Goal: Task Accomplishment & Management: Use online tool/utility

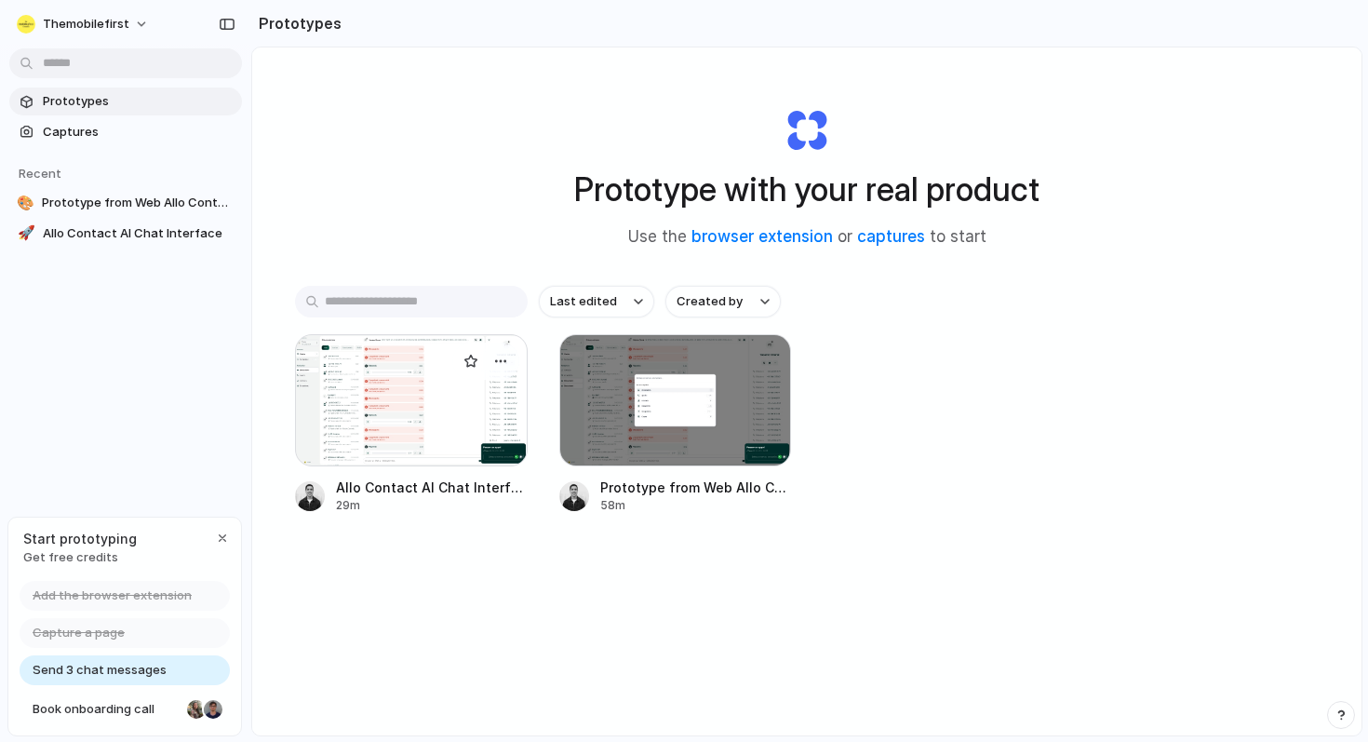
click at [397, 447] on div at bounding box center [411, 400] width 233 height 132
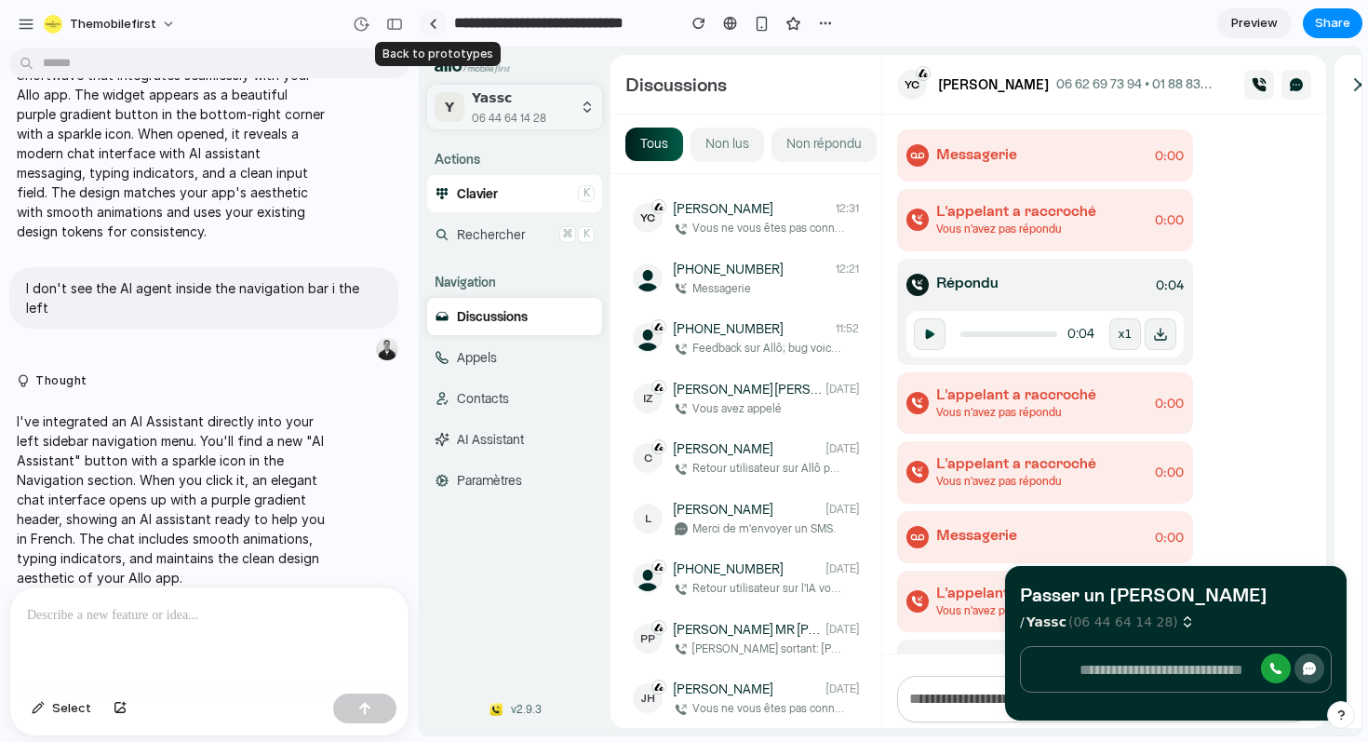
click at [429, 24] on div at bounding box center [433, 24] width 8 height 10
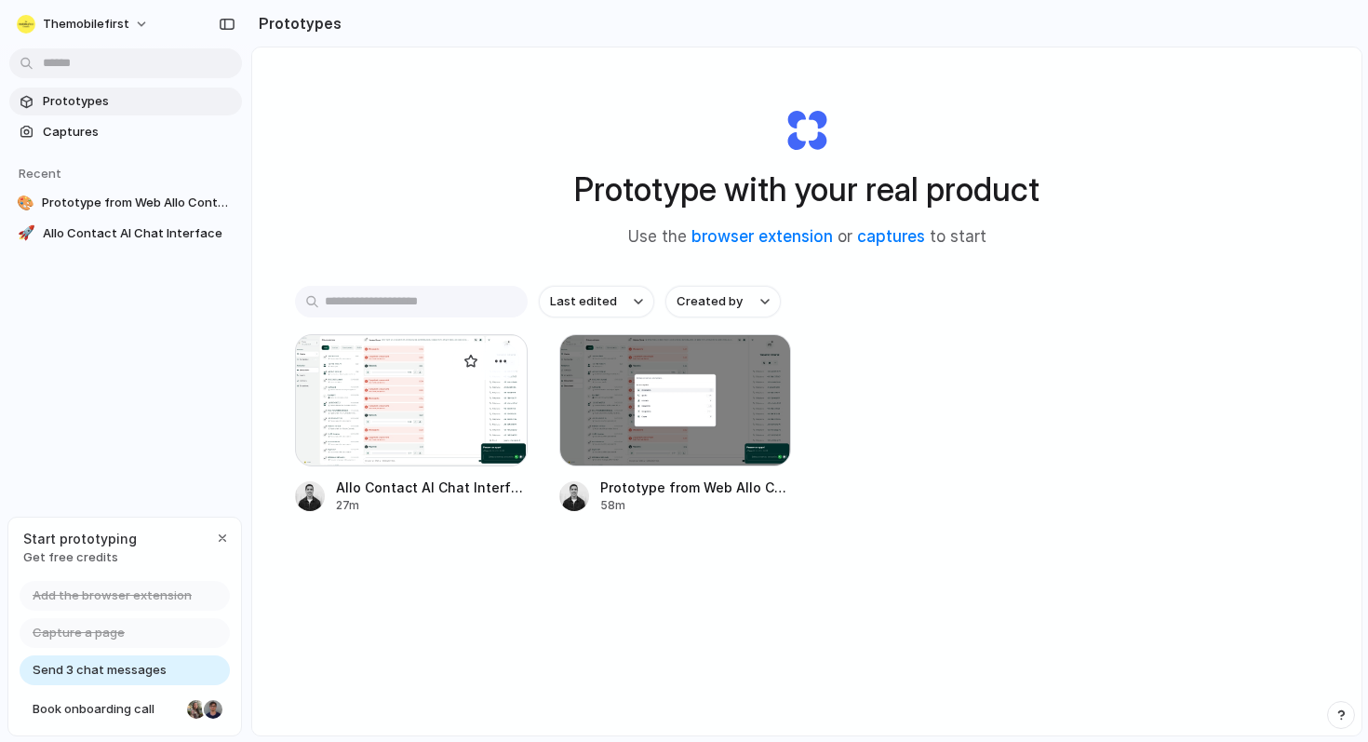
click at [373, 449] on div at bounding box center [411, 400] width 233 height 132
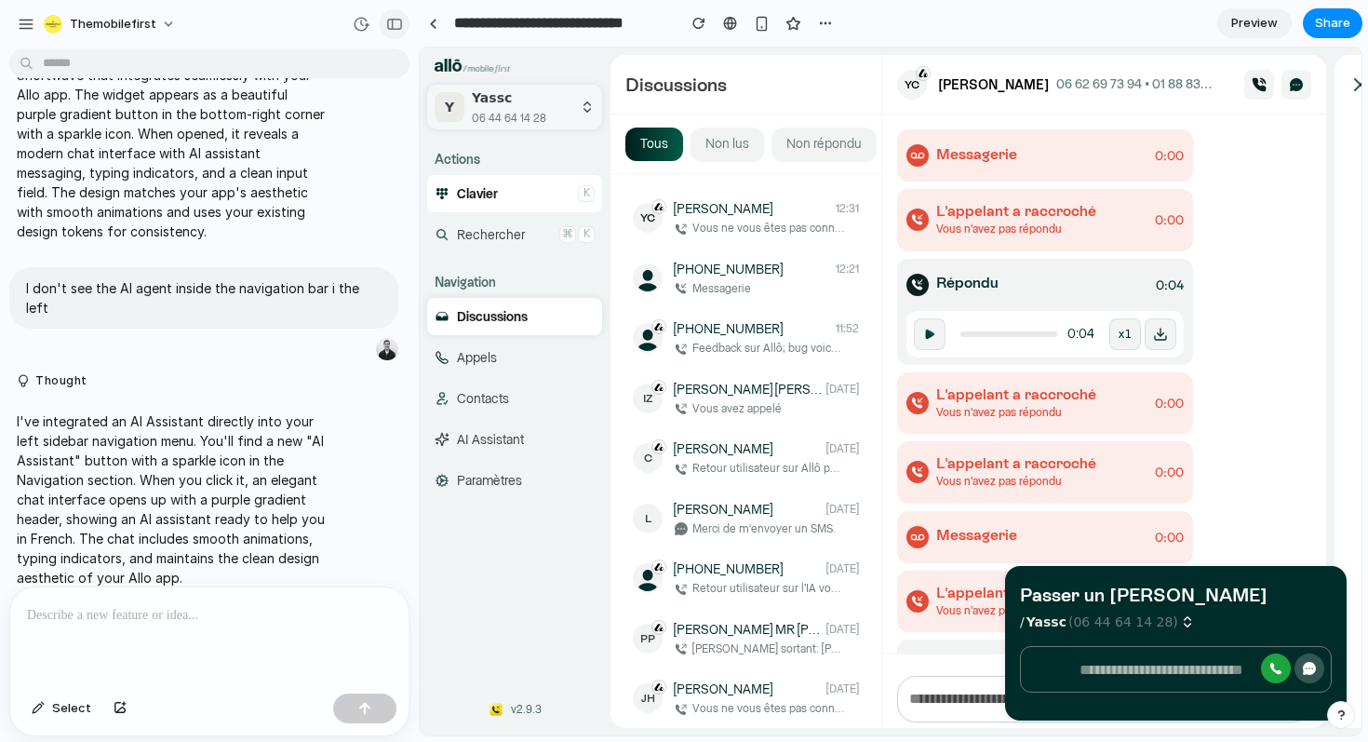
click at [402, 23] on button "button" at bounding box center [395, 24] width 30 height 30
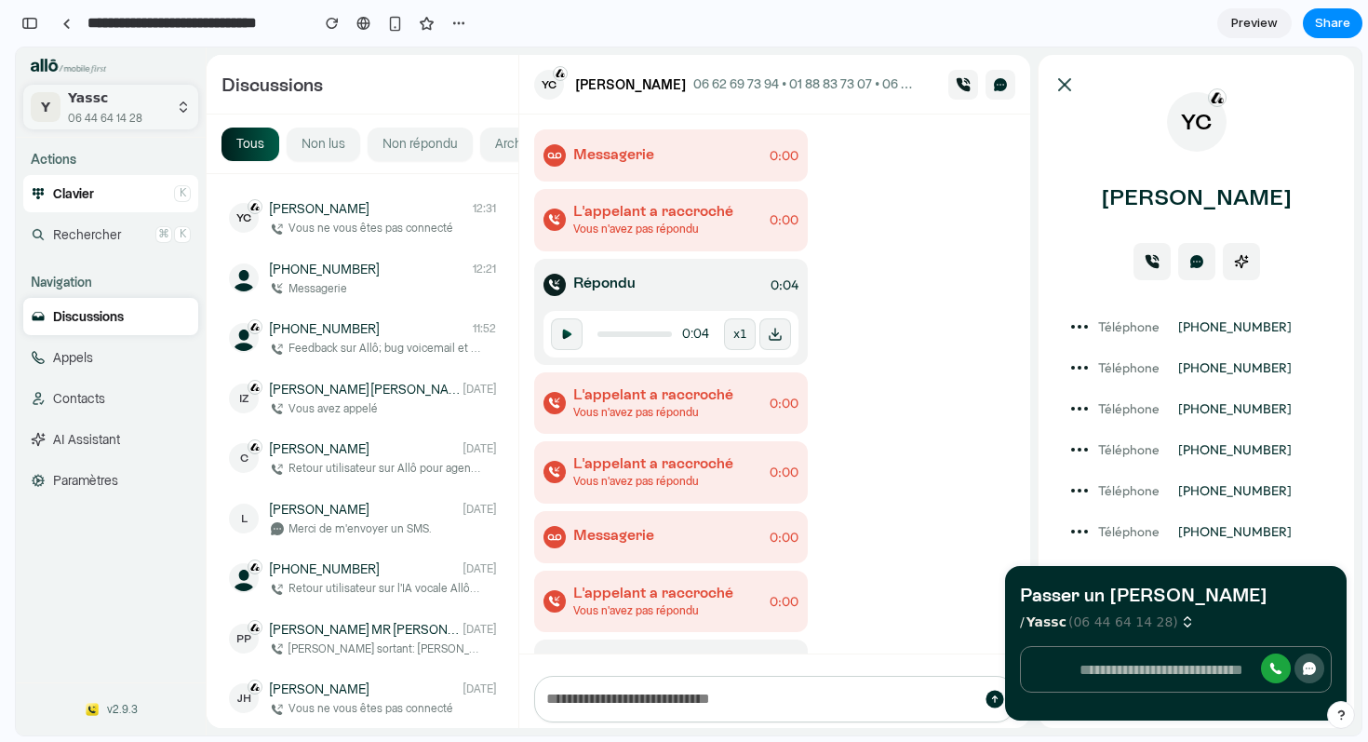
scroll to position [601, 0]
click at [73, 444] on span "AI Assistant" at bounding box center [86, 440] width 67 height 19
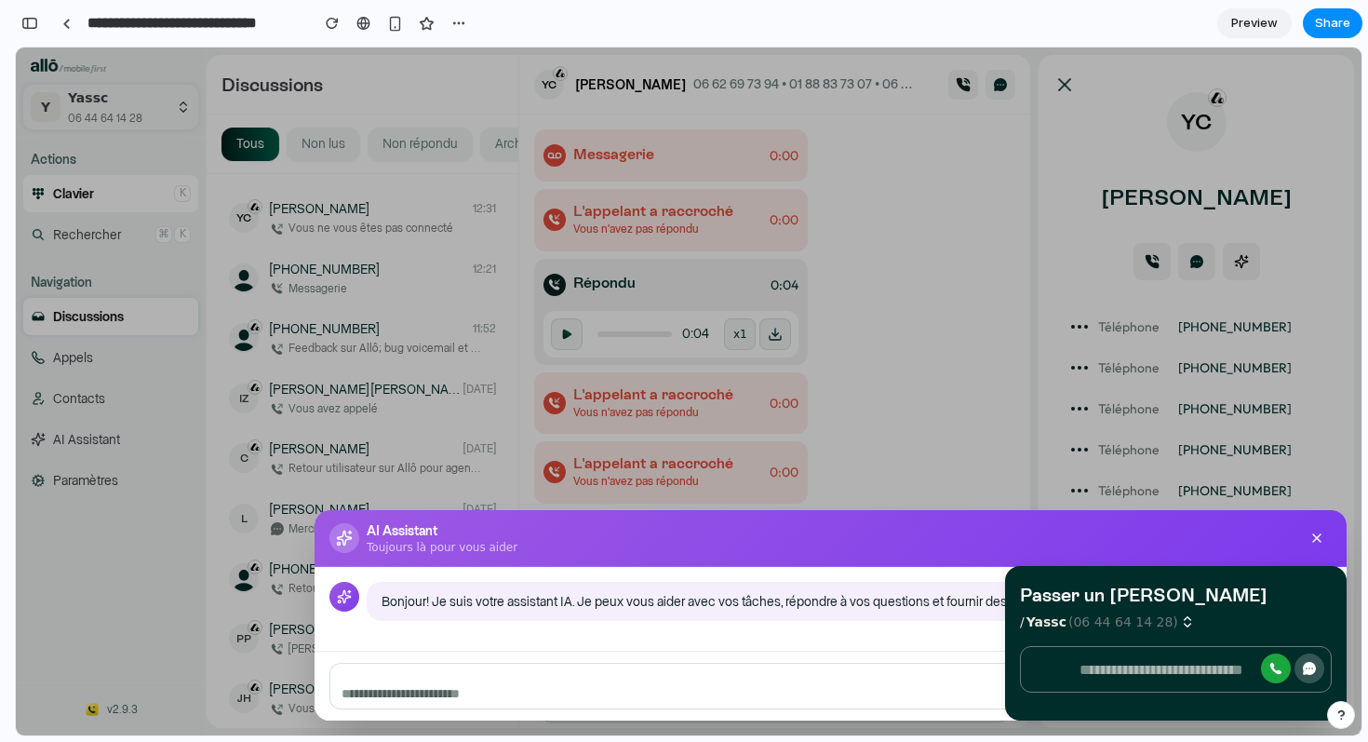
click at [1316, 540] on icon at bounding box center [1317, 538] width 15 height 15
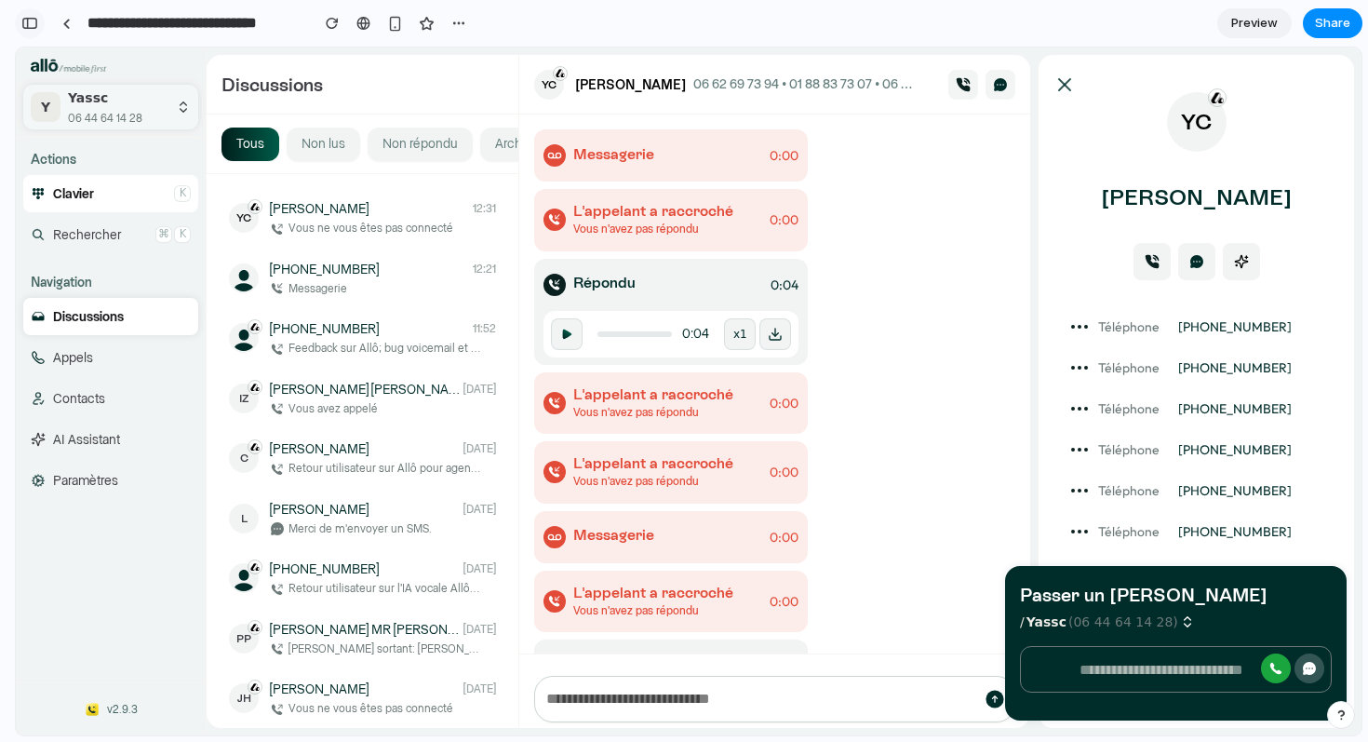
click at [30, 19] on div "button" at bounding box center [29, 23] width 17 height 13
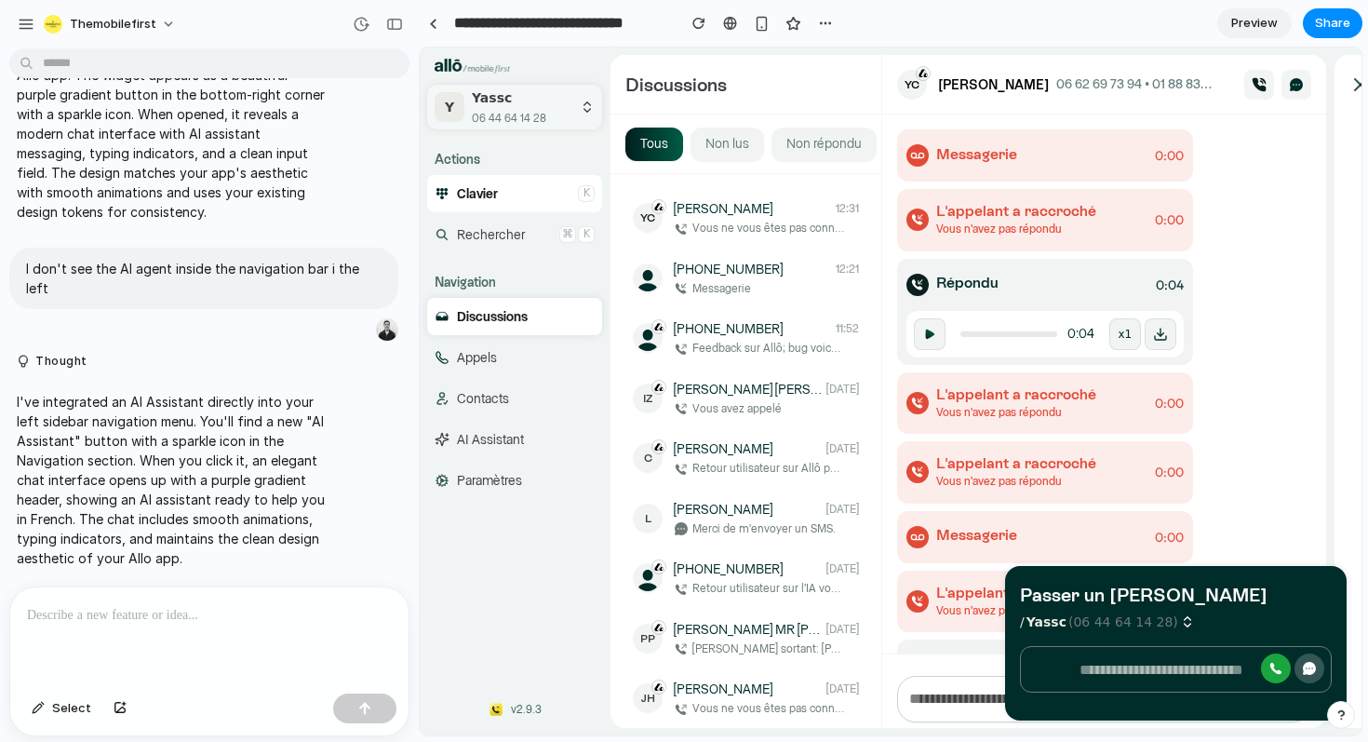
scroll to position [210, 0]
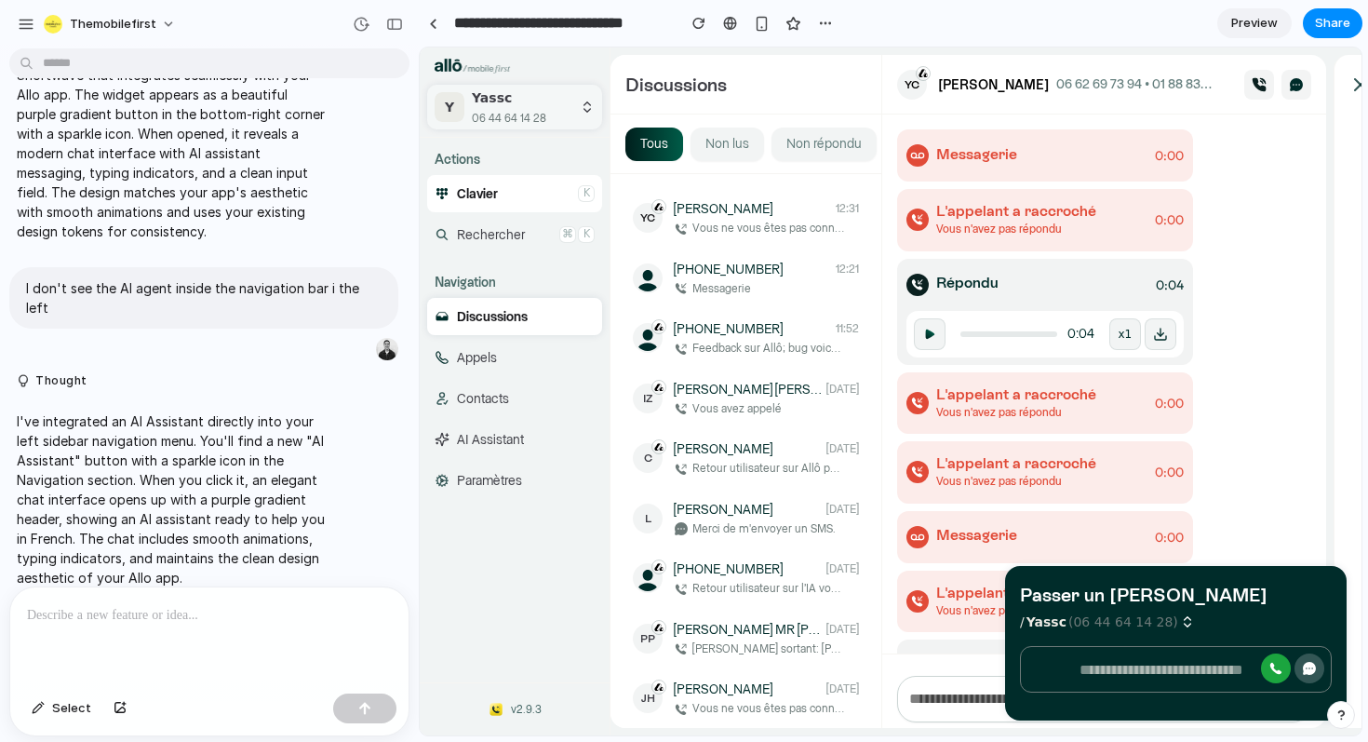
click at [165, 628] on div at bounding box center [209, 636] width 398 height 99
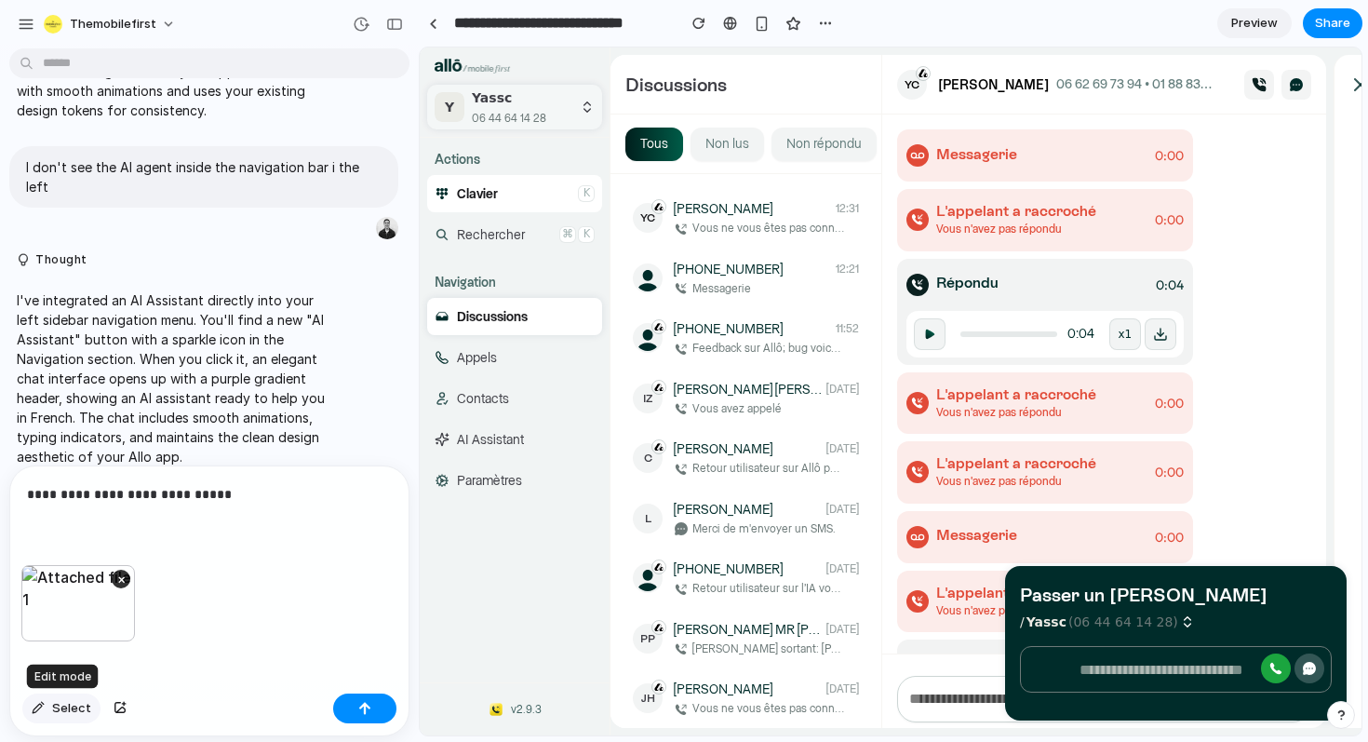
click at [71, 706] on span "Select" at bounding box center [71, 708] width 39 height 19
click at [379, 707] on button "button" at bounding box center [364, 708] width 63 height 30
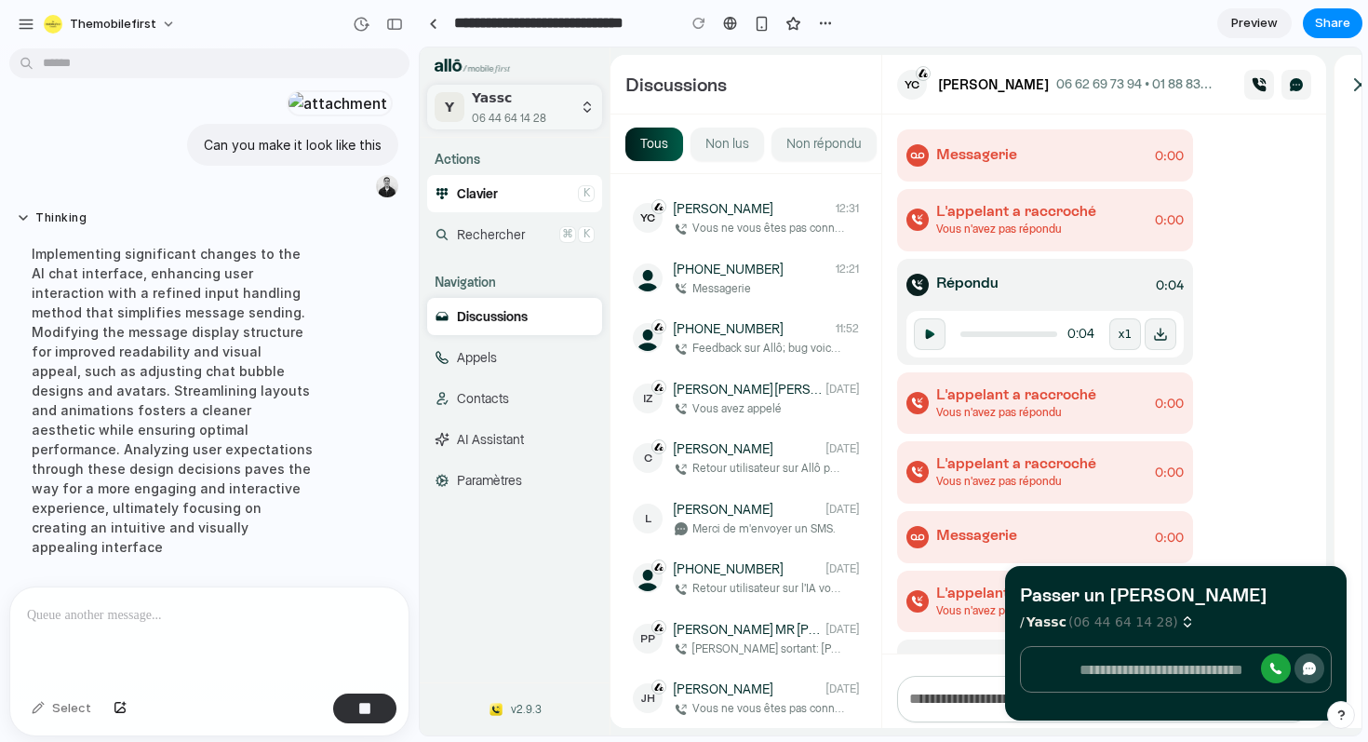
scroll to position [908, 0]
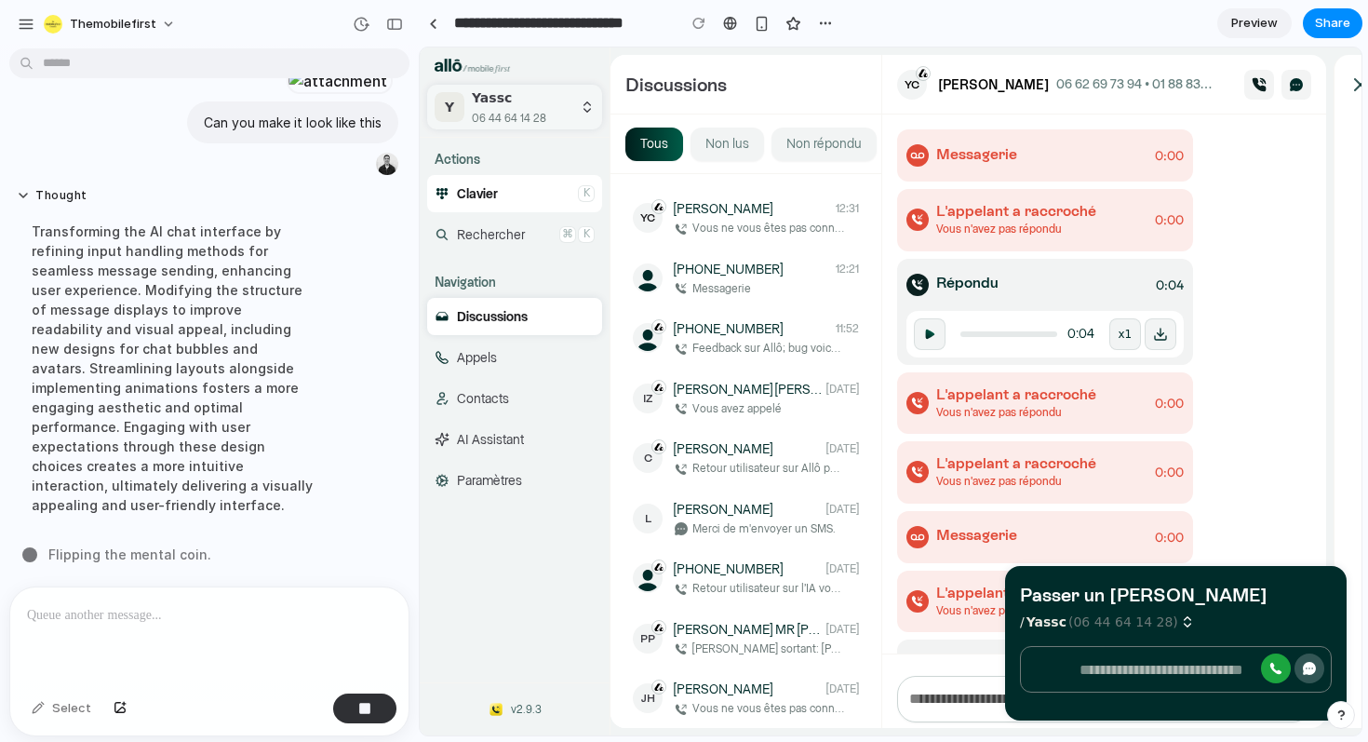
click at [468, 435] on span "AI Assistant" at bounding box center [490, 440] width 67 height 19
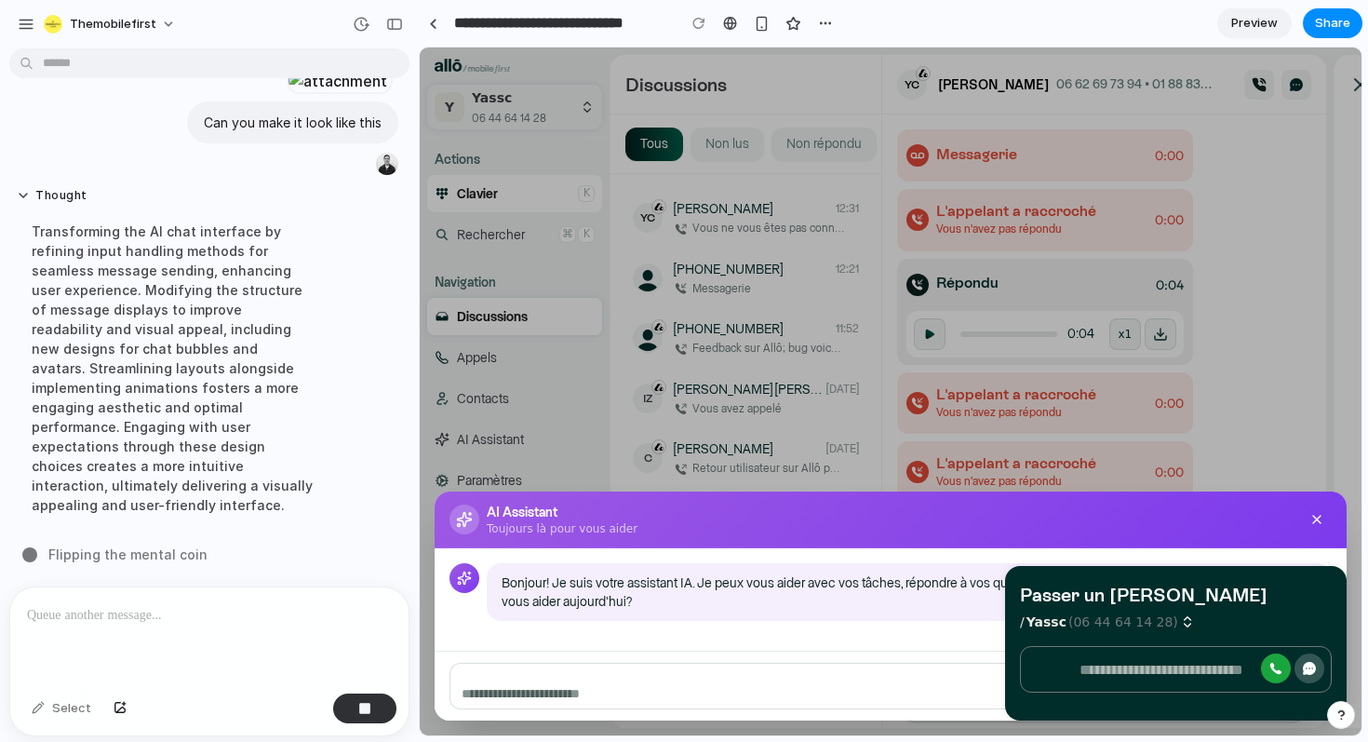
click at [468, 435] on div "AI Assistant Toujours là pour vous aider [PERSON_NAME]! Je suis votre assistant…" at bounding box center [891, 391] width 942 height 688
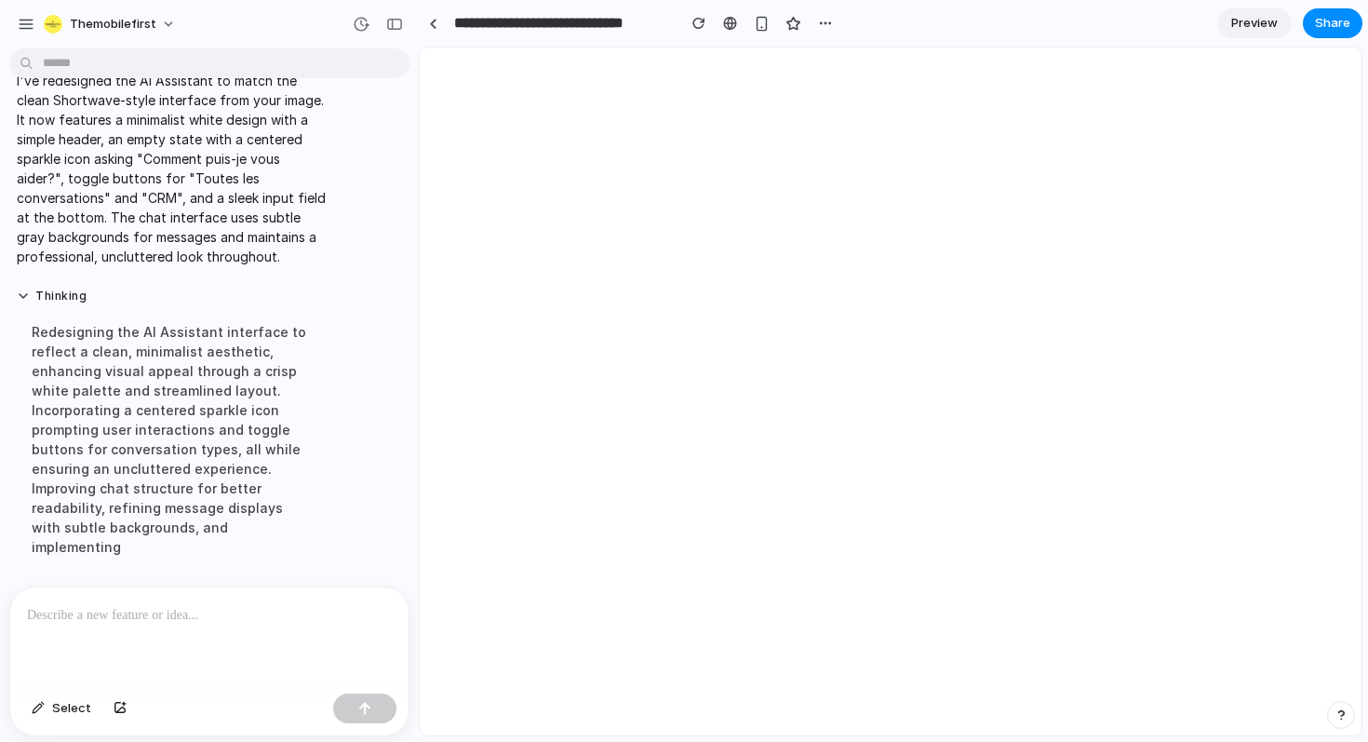
scroll to position [0, 0]
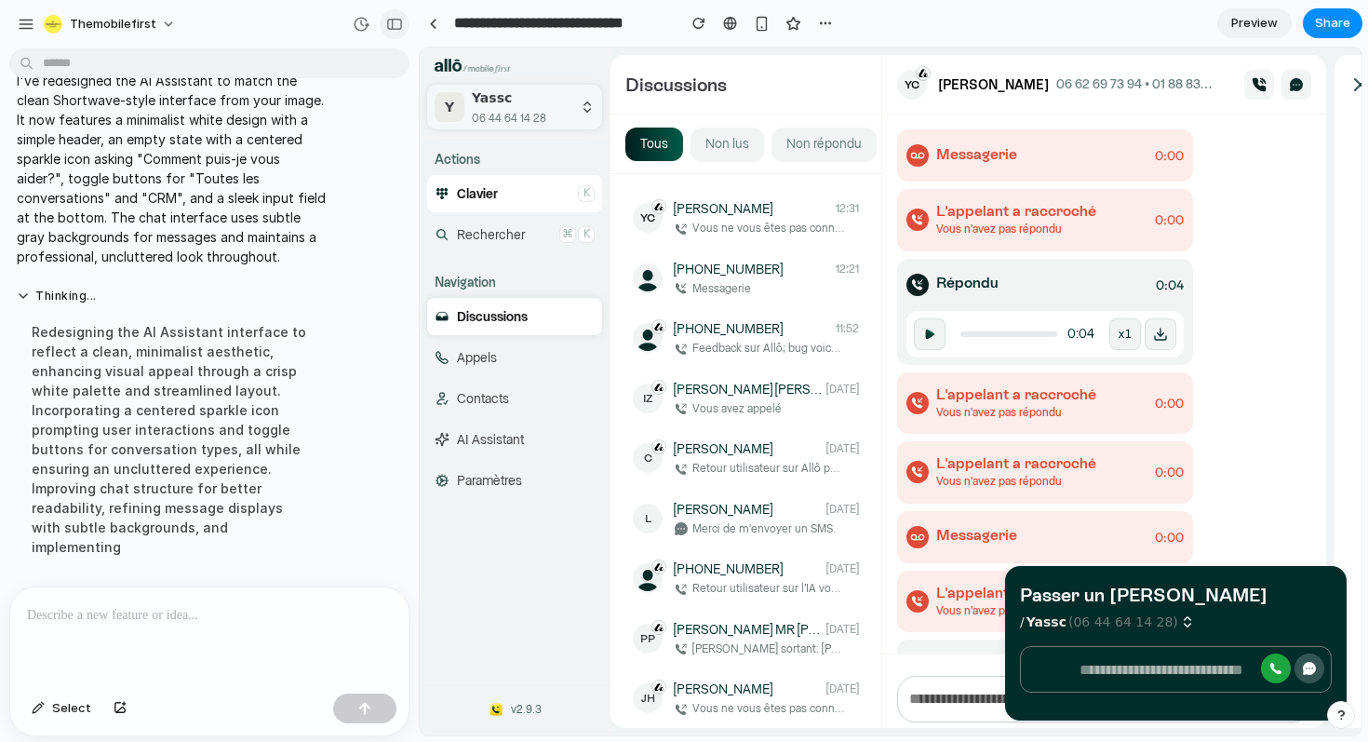
click at [395, 20] on div "button" at bounding box center [394, 24] width 17 height 13
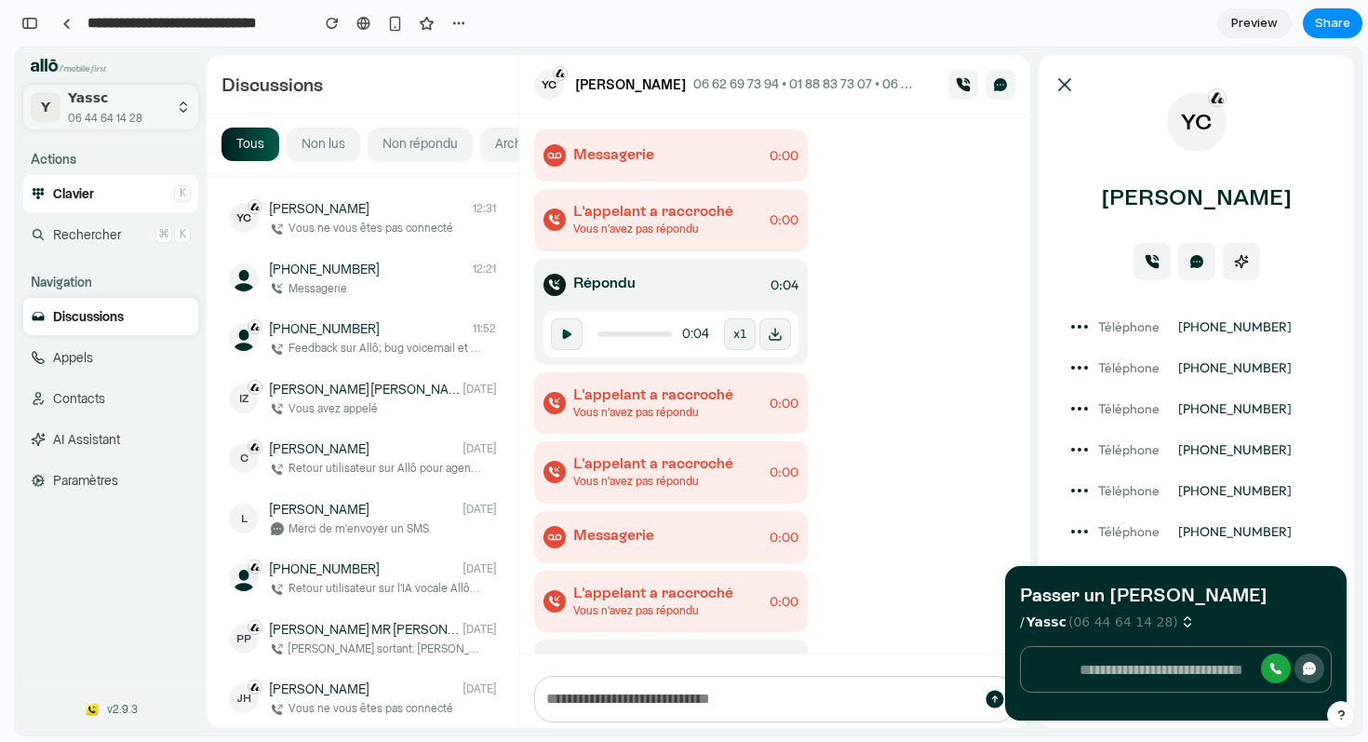
click at [89, 439] on span "AI Assistant" at bounding box center [86, 440] width 67 height 19
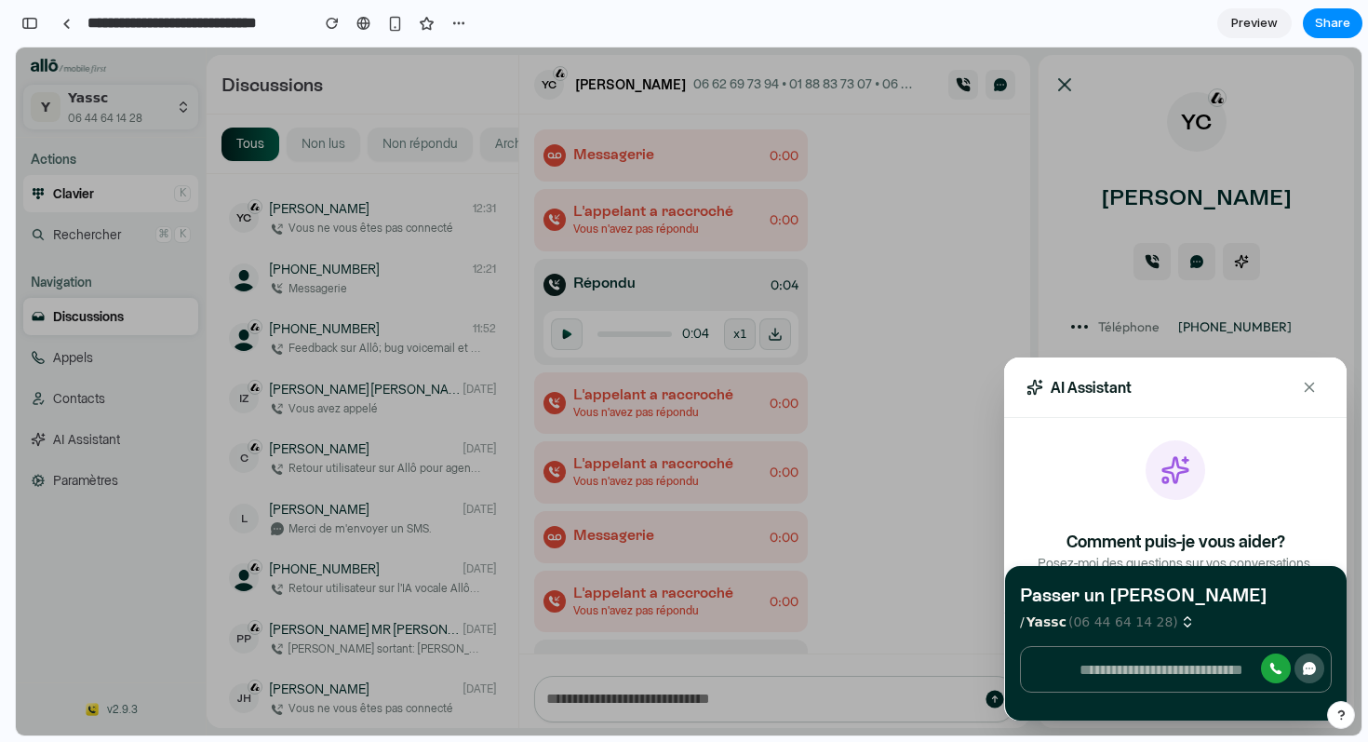
click at [1311, 669] on icon "button" at bounding box center [1309, 668] width 13 height 13
click at [1273, 577] on div "Passer un [PERSON_NAME] / Yassc ([PHONE_NUMBER])" at bounding box center [1176, 643] width 342 height 155
click at [1231, 531] on h4 "Comment puis-je vous aider?" at bounding box center [1176, 543] width 298 height 26
click at [1201, 374] on div "AI Assistant" at bounding box center [1175, 387] width 343 height 61
drag, startPoint x: 1201, startPoint y: 374, endPoint x: 1201, endPoint y: 277, distance: 96.8
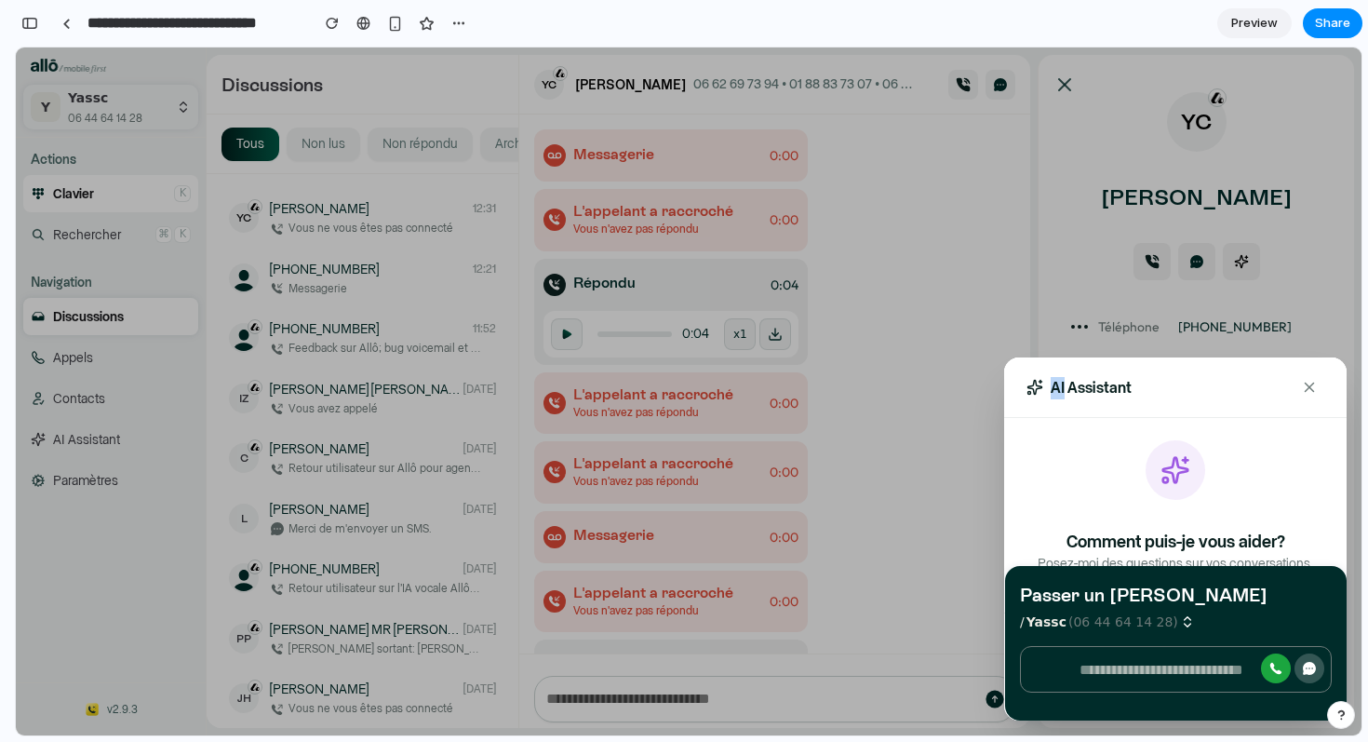
click at [1201, 277] on div "AI Assistant Comment puis-je vous aider? Posez-moi des questions sur vos conver…" at bounding box center [689, 391] width 1346 height 688
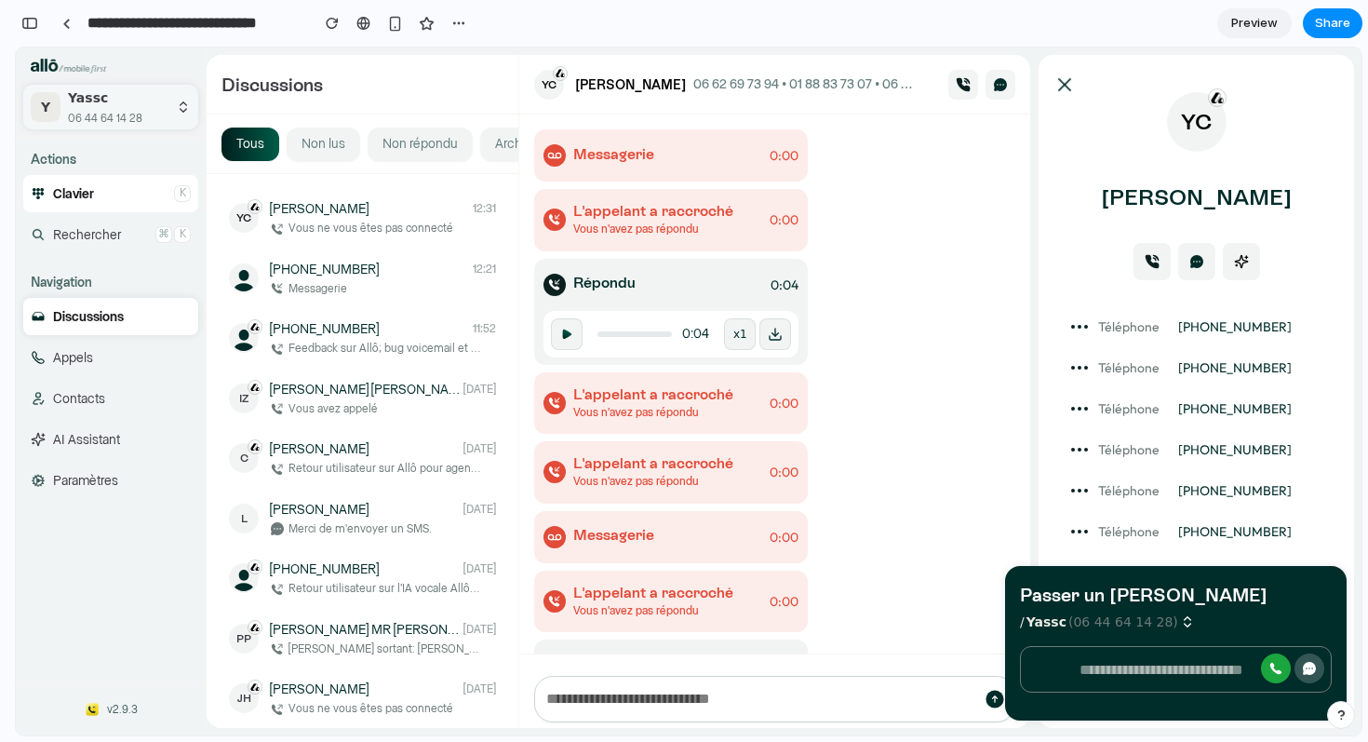
click at [74, 437] on span "AI Assistant" at bounding box center [86, 440] width 67 height 19
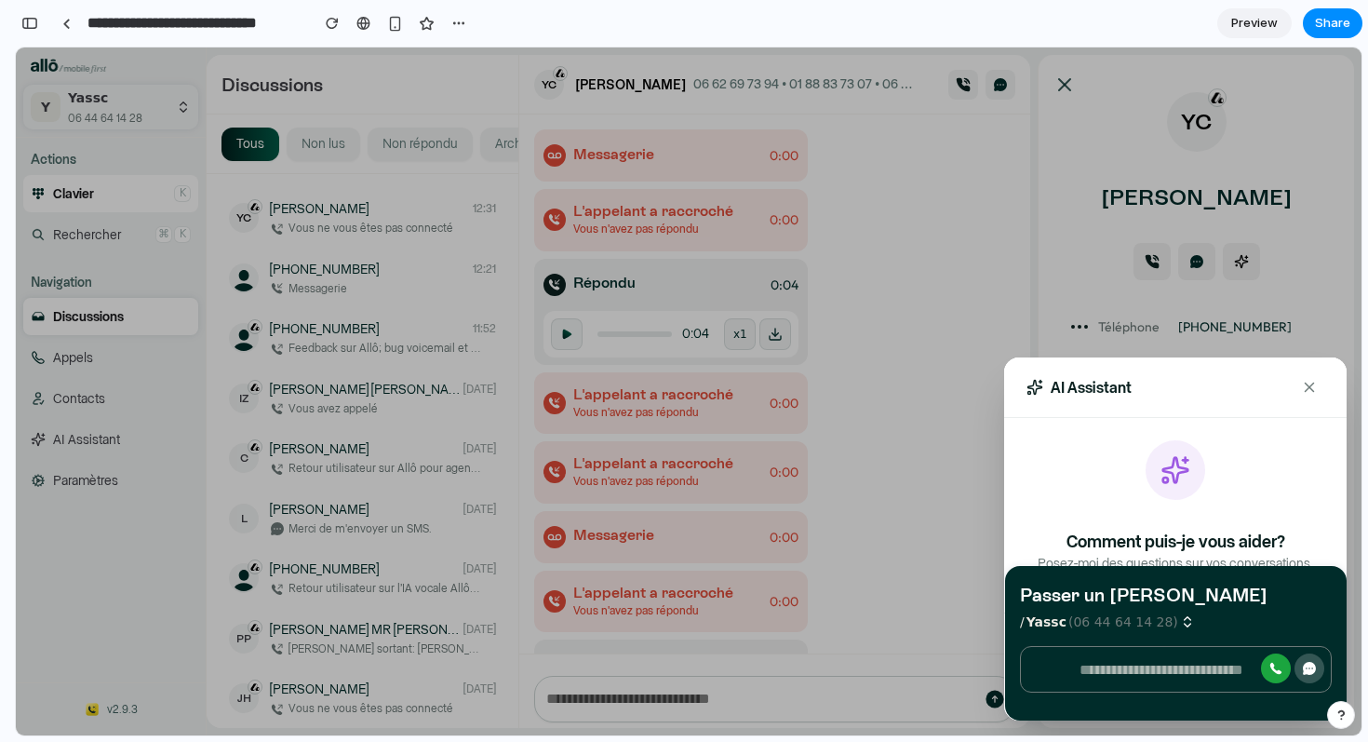
click at [1334, 720] on button "button" at bounding box center [1341, 715] width 28 height 28
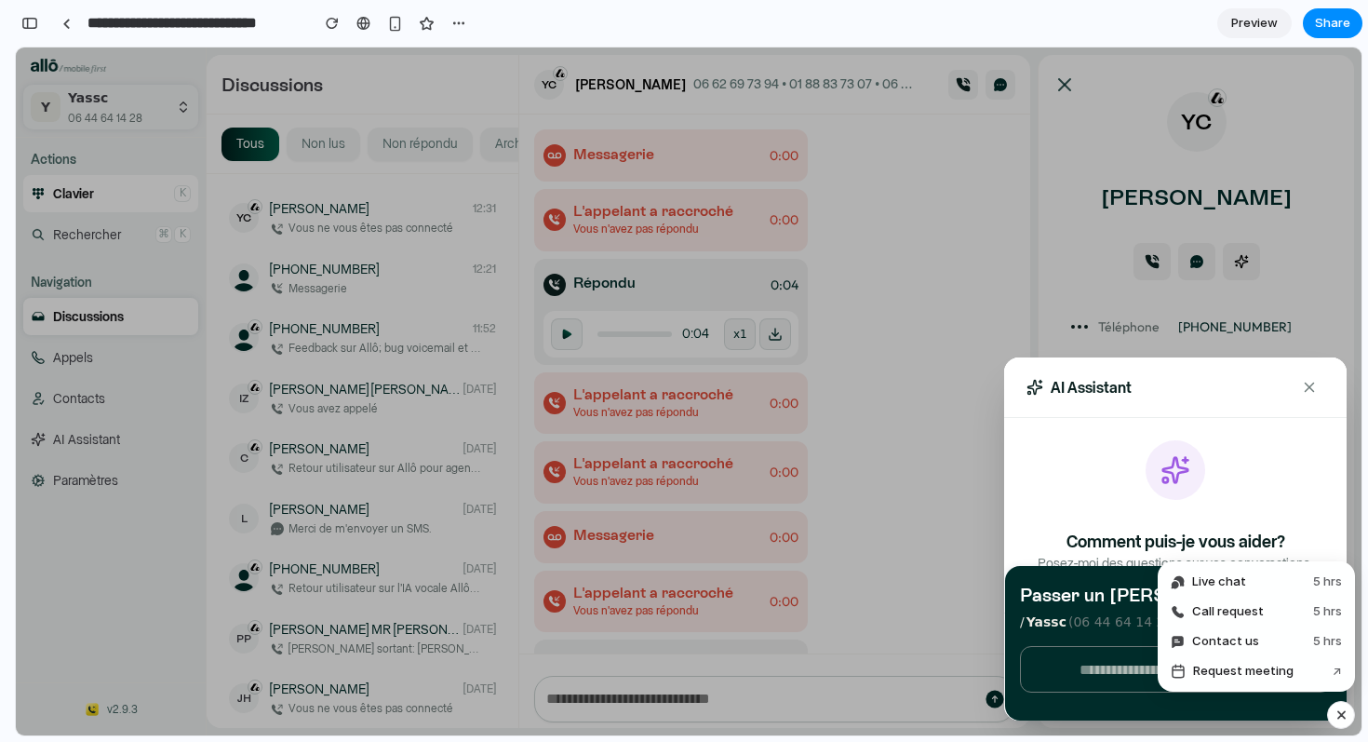
click at [1332, 718] on button "button" at bounding box center [1341, 715] width 28 height 28
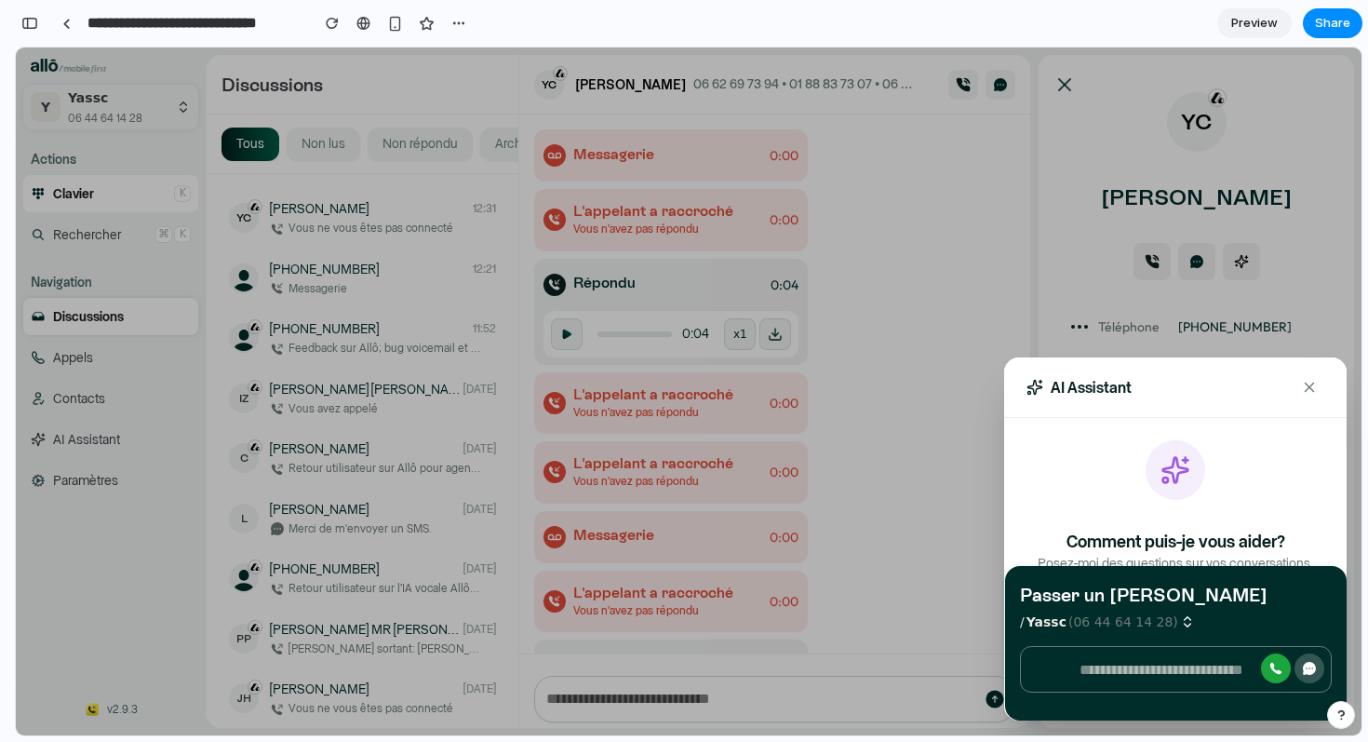
click at [1142, 503] on div "Comment puis-je vous aider? Posez-moi des questions sur vos conversations, clie…" at bounding box center [1176, 515] width 298 height 150
click at [1101, 533] on h4 "Comment puis-je vous aider?" at bounding box center [1176, 543] width 298 height 26
click at [1079, 377] on h3 "AI Assistant" at bounding box center [1091, 388] width 81 height 22
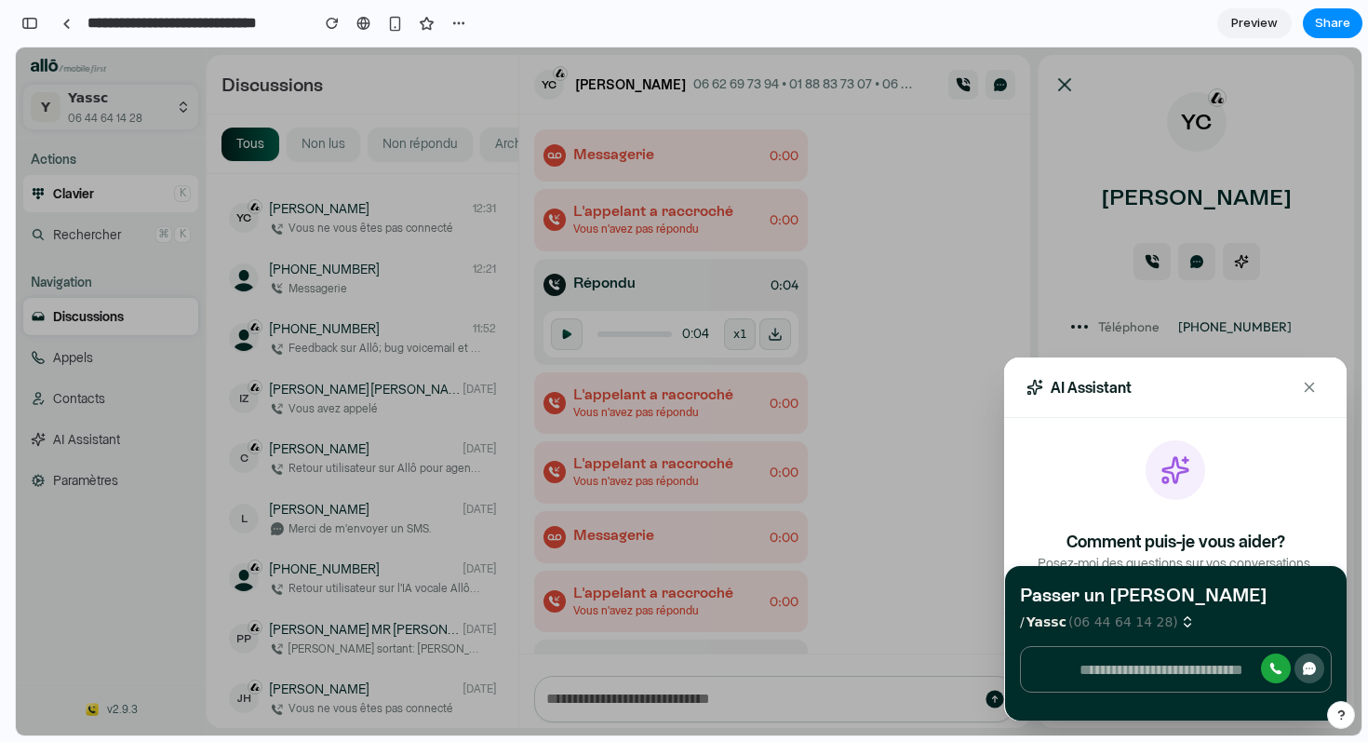
click at [1027, 381] on icon at bounding box center [1035, 387] width 17 height 17
drag, startPoint x: 1024, startPoint y: 389, endPoint x: 1120, endPoint y: 391, distance: 95.9
click at [1120, 391] on div "AI Assistant" at bounding box center [1175, 387] width 343 height 61
click at [87, 456] on div "AI Assistant Comment puis-je vous aider? Posez-moi des questions sur vos conver…" at bounding box center [689, 391] width 1346 height 688
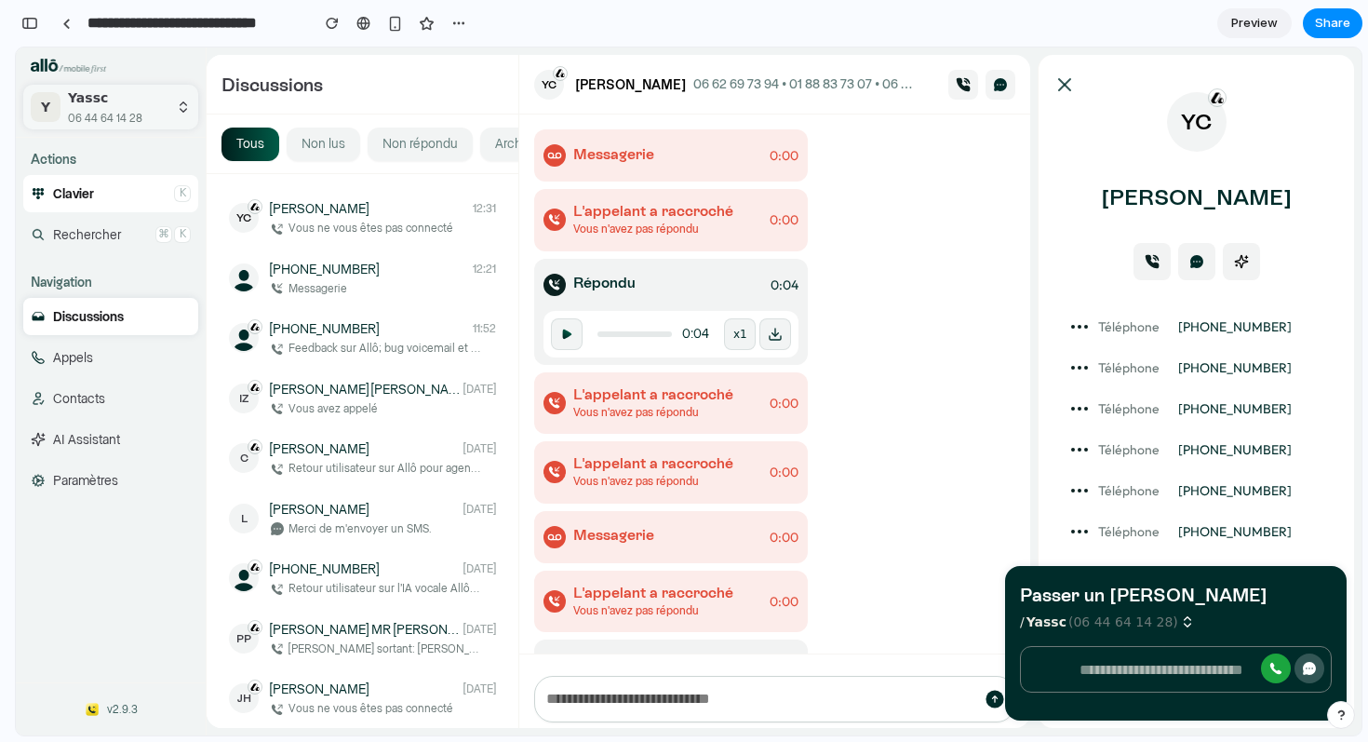
click at [68, 443] on span "AI Assistant" at bounding box center [86, 440] width 67 height 19
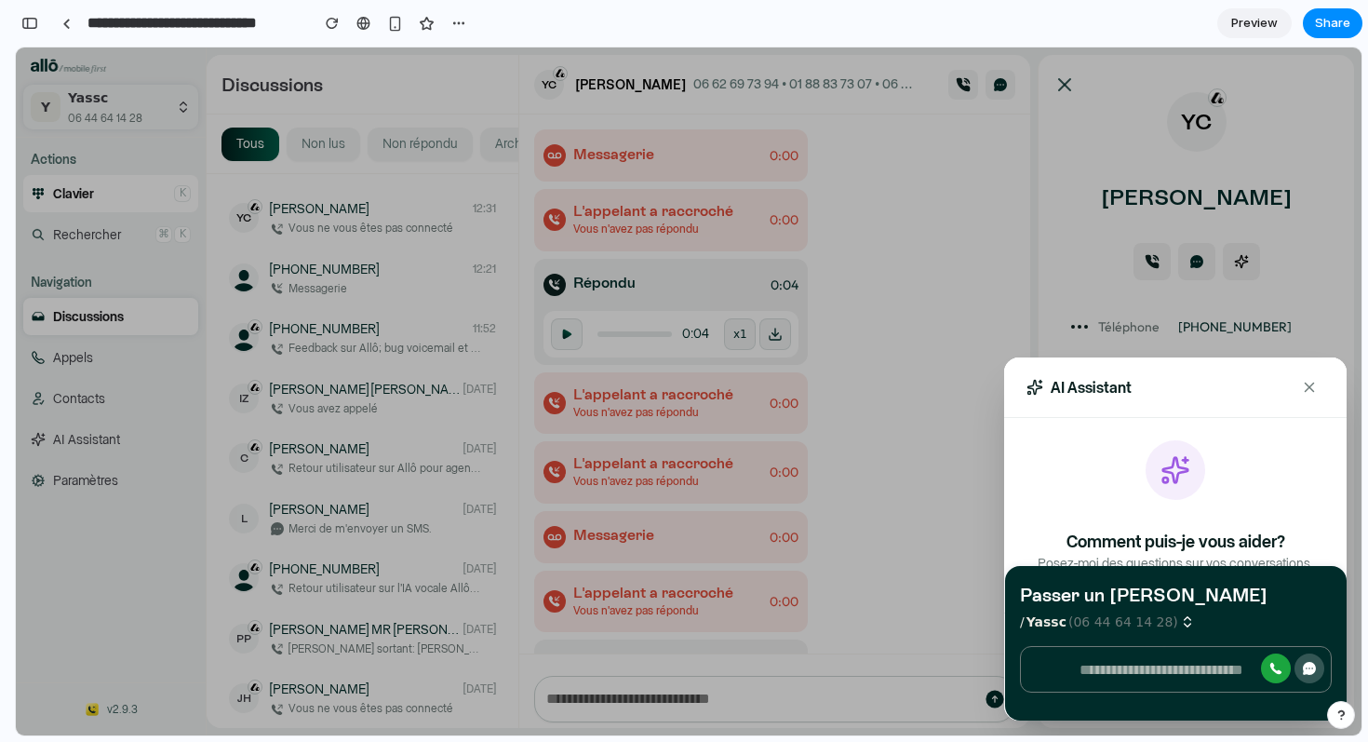
click at [1186, 433] on div "Comment puis-je vous aider? Posez-moi des questions sur vos conversations, clie…" at bounding box center [1175, 515] width 343 height 195
click at [1304, 380] on icon at bounding box center [1309, 387] width 17 height 17
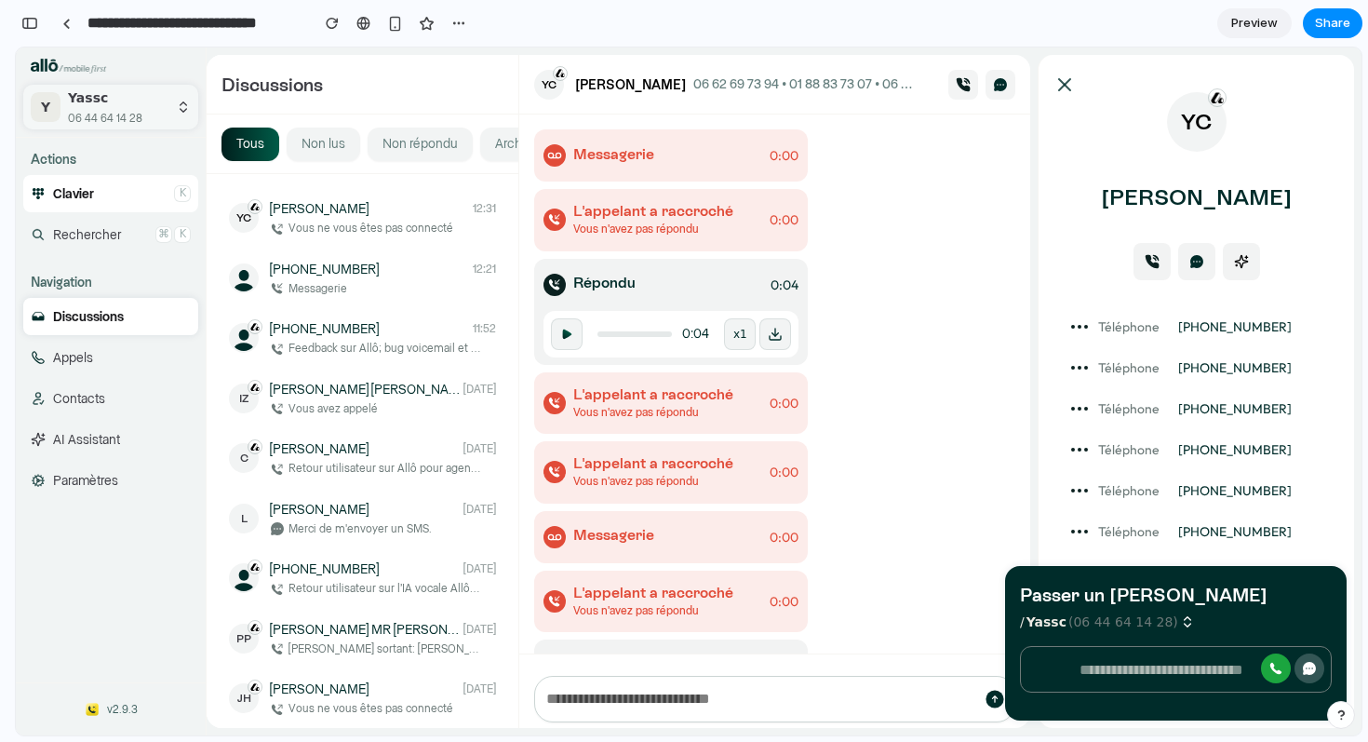
click at [65, 435] on span "AI Assistant" at bounding box center [86, 440] width 67 height 19
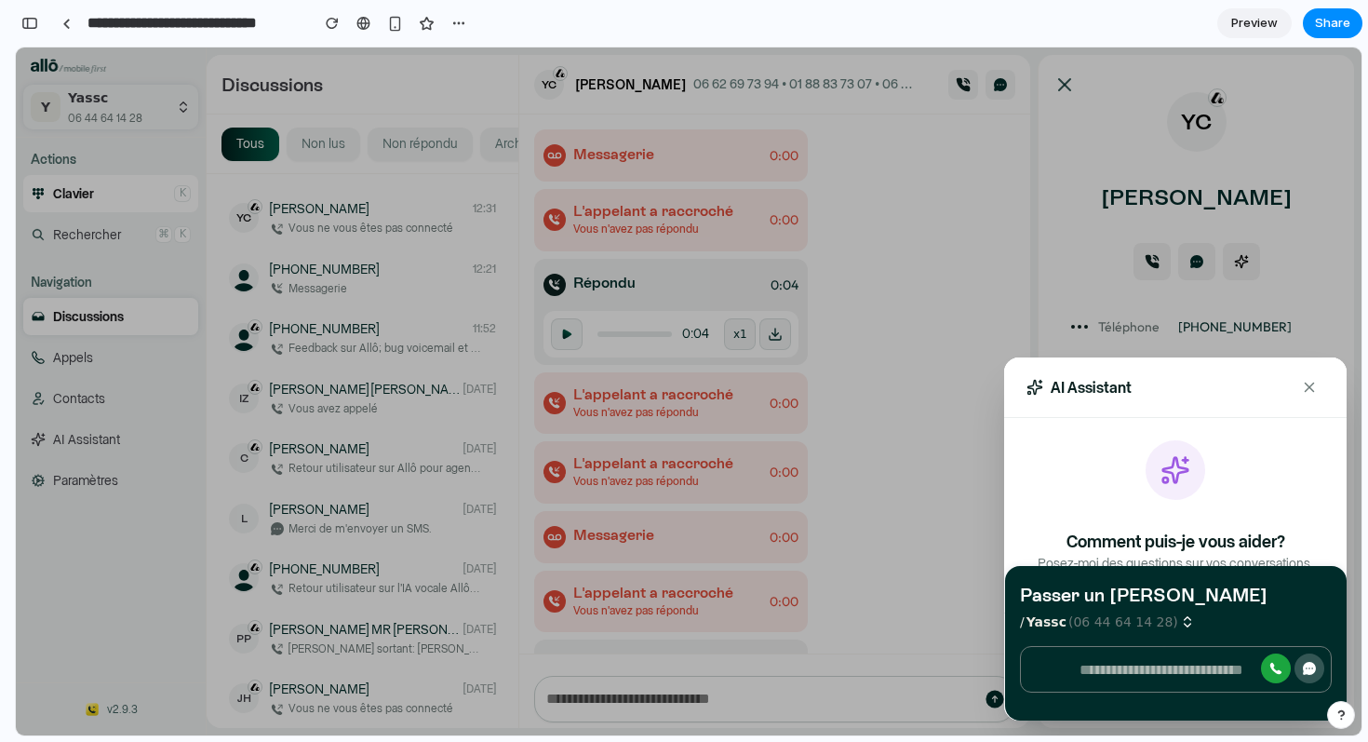
click at [1311, 392] on icon at bounding box center [1309, 387] width 17 height 17
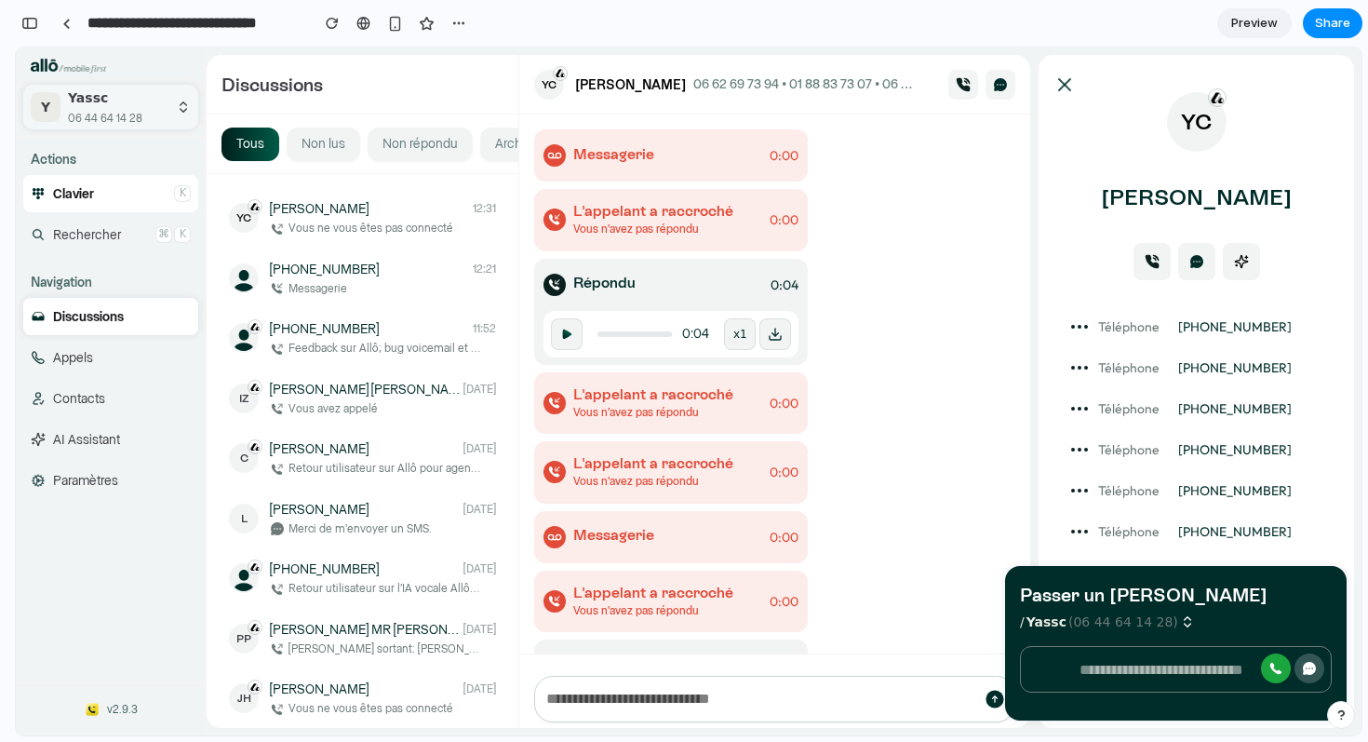
click at [1223, 30] on link "Preview" at bounding box center [1254, 23] width 74 height 30
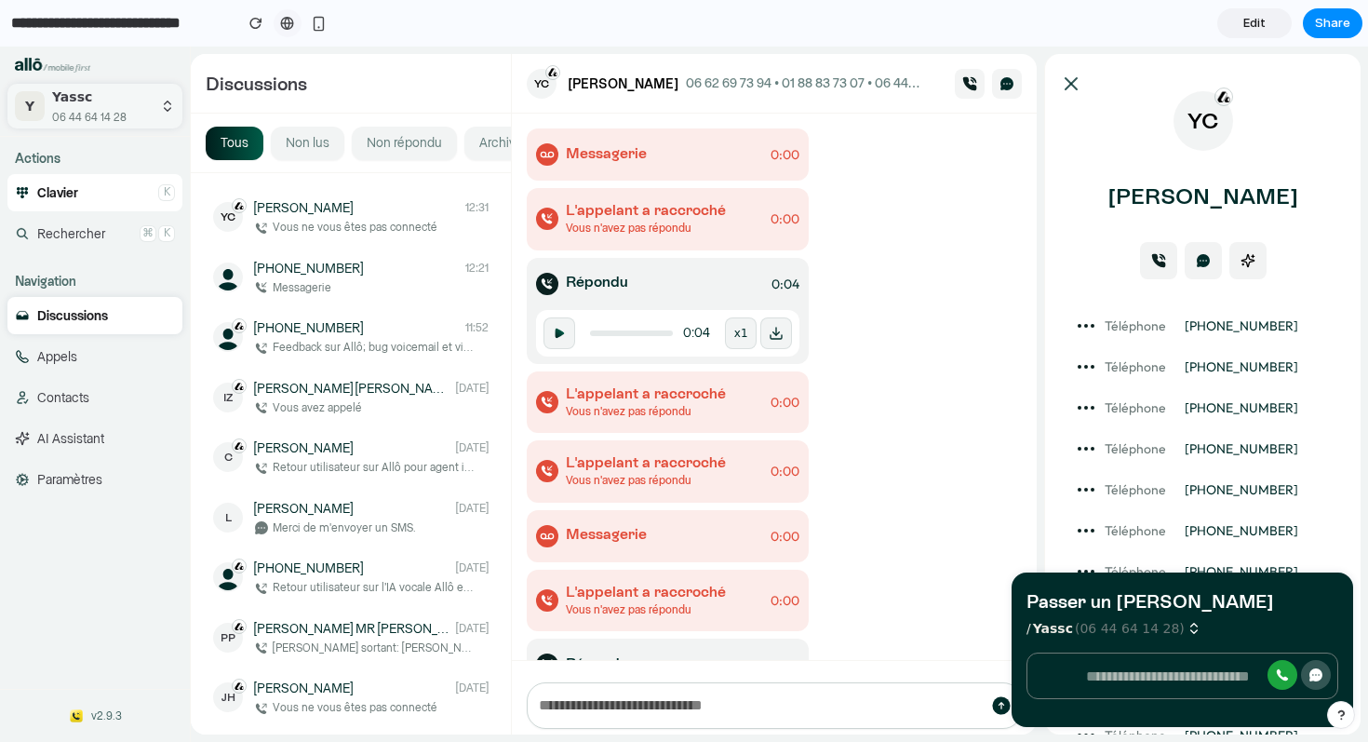
click at [285, 25] on div at bounding box center [287, 23] width 14 height 15
click at [49, 435] on span "AI Assistant" at bounding box center [70, 439] width 67 height 19
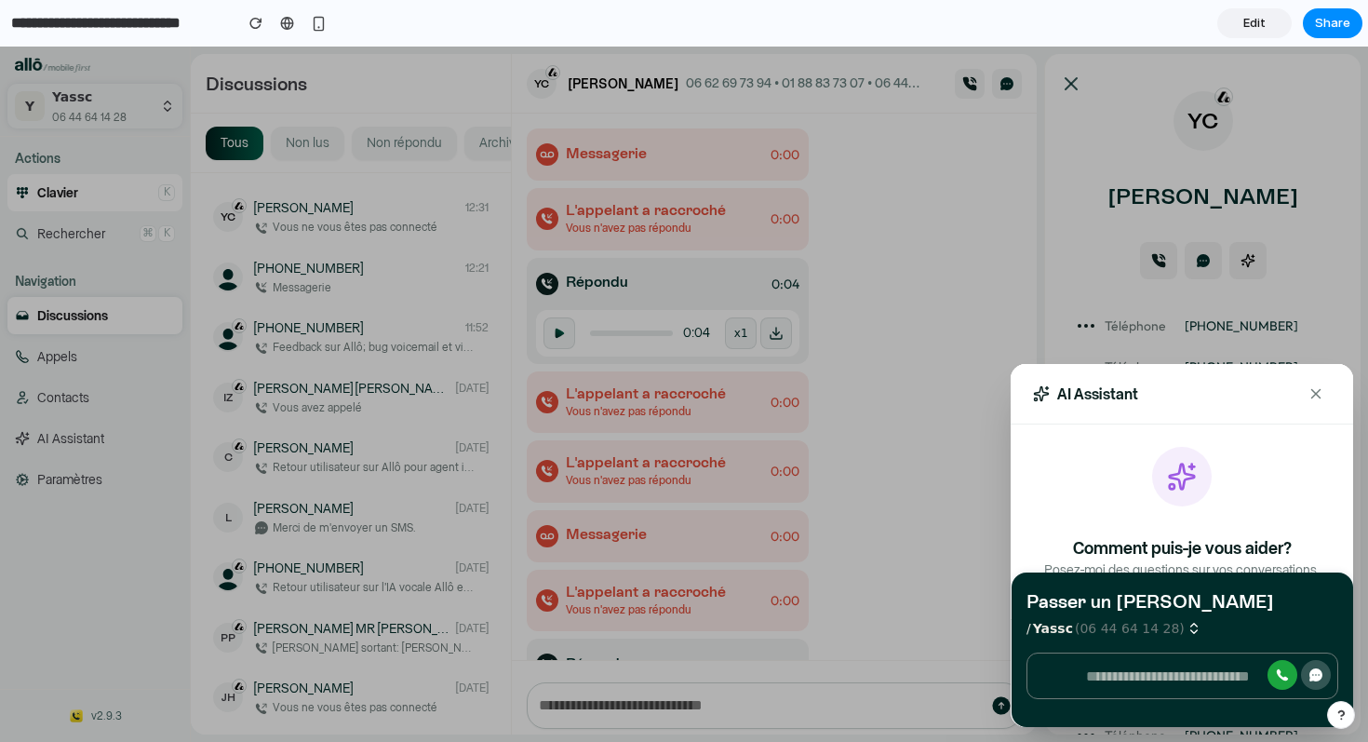
click at [1307, 404] on button at bounding box center [1316, 394] width 30 height 30
